Goal: Task Accomplishment & Management: Use online tool/utility

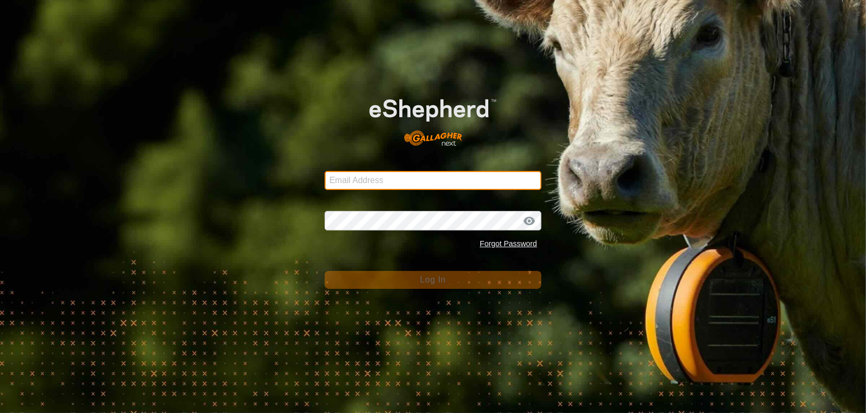
type input "[PERSON_NAME][EMAIL_ADDRESS][DOMAIN_NAME]"
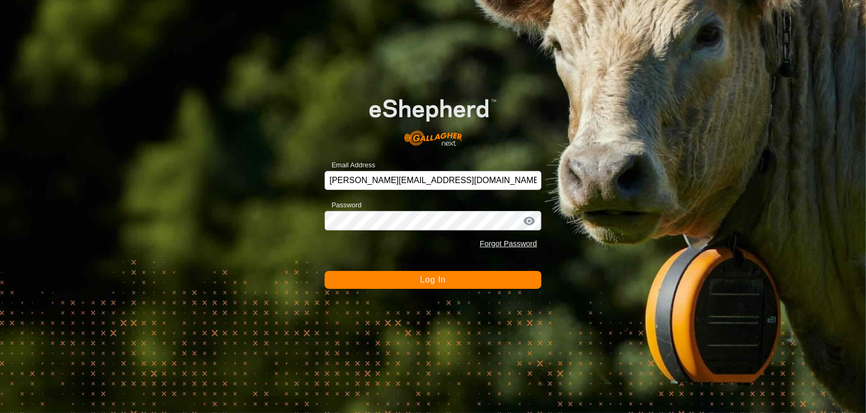
click at [422, 277] on span "Log In" at bounding box center [433, 279] width 26 height 9
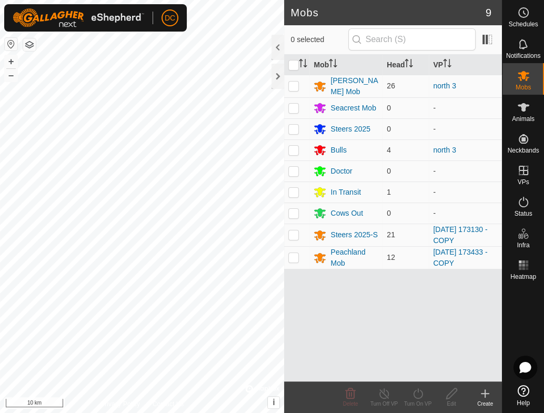
drag, startPoint x: 422, startPoint y: 277, endPoint x: 421, endPoint y: 344, distance: 66.8
click at [285, 251] on div "Mobs 9 0 selected Mob Head [PERSON_NAME] Mob 26 north 3 Seacrest Mob 0 - Steers…" at bounding box center [251, 206] width 502 height 413
